Goal: Transaction & Acquisition: Download file/media

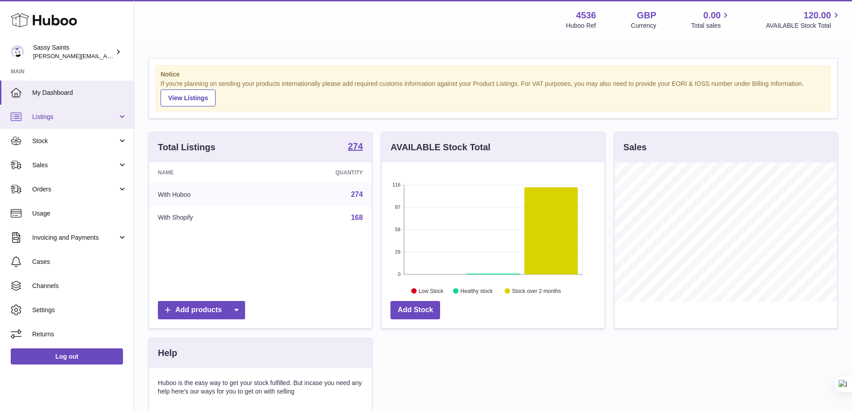
scroll to position [447220, 447137]
click at [63, 139] on span "Stock" at bounding box center [74, 141] width 85 height 8
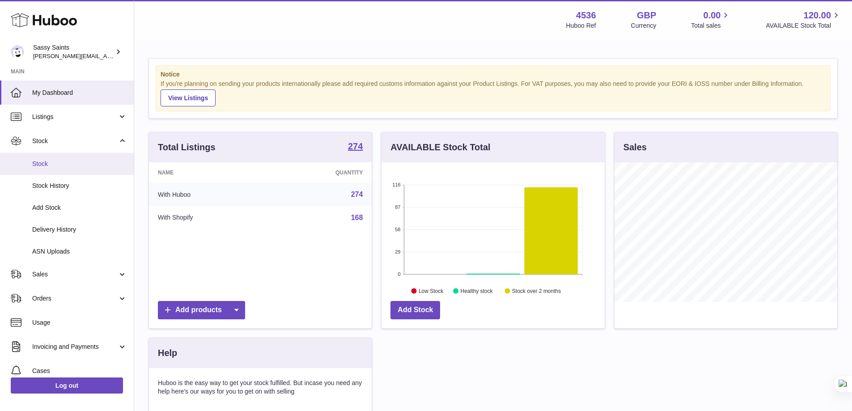
click at [62, 157] on link "Stock" at bounding box center [67, 164] width 134 height 22
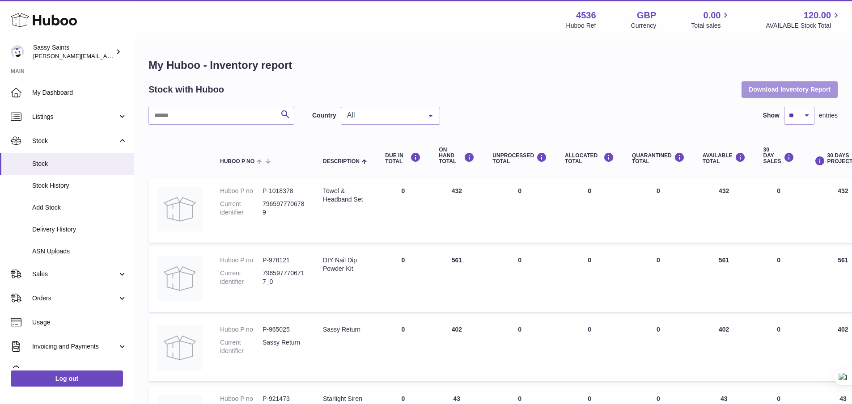
click at [807, 86] on button "Download Inventory Report" at bounding box center [790, 89] width 96 height 16
